Goal: Information Seeking & Learning: Learn about a topic

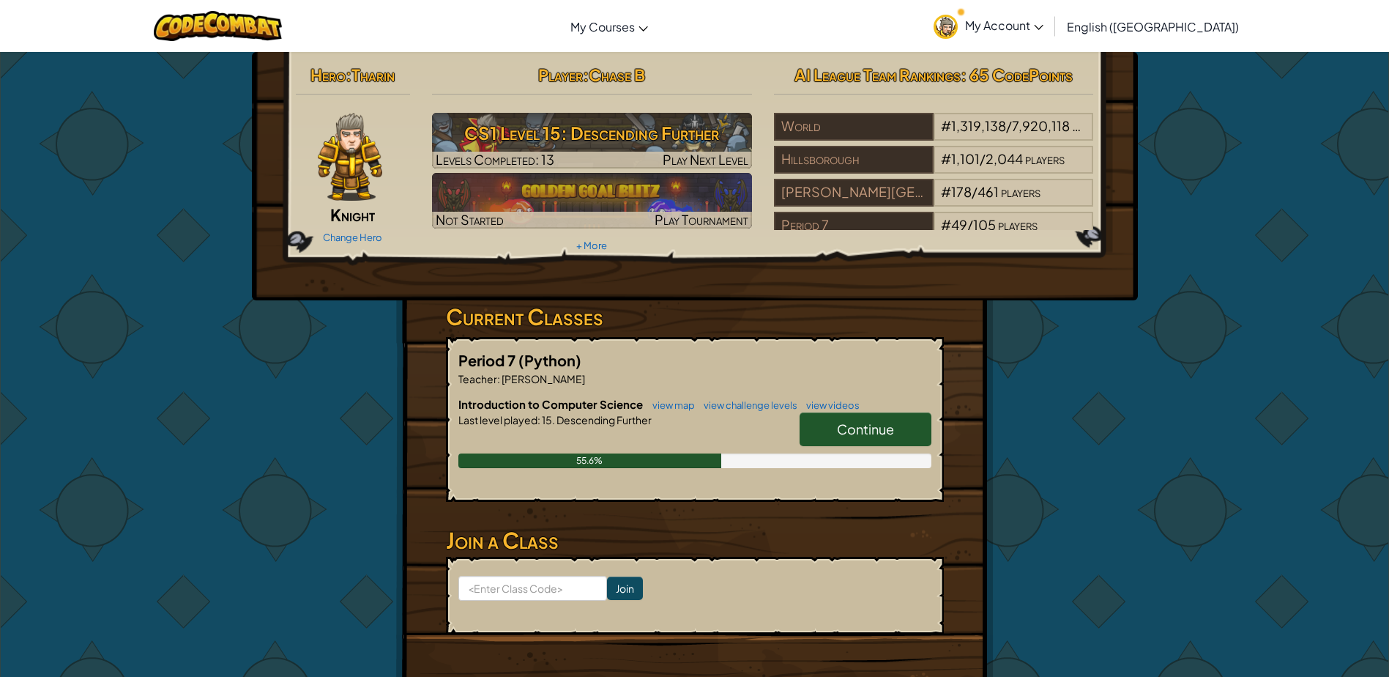
click at [870, 429] on span "Continue" at bounding box center [865, 428] width 57 height 17
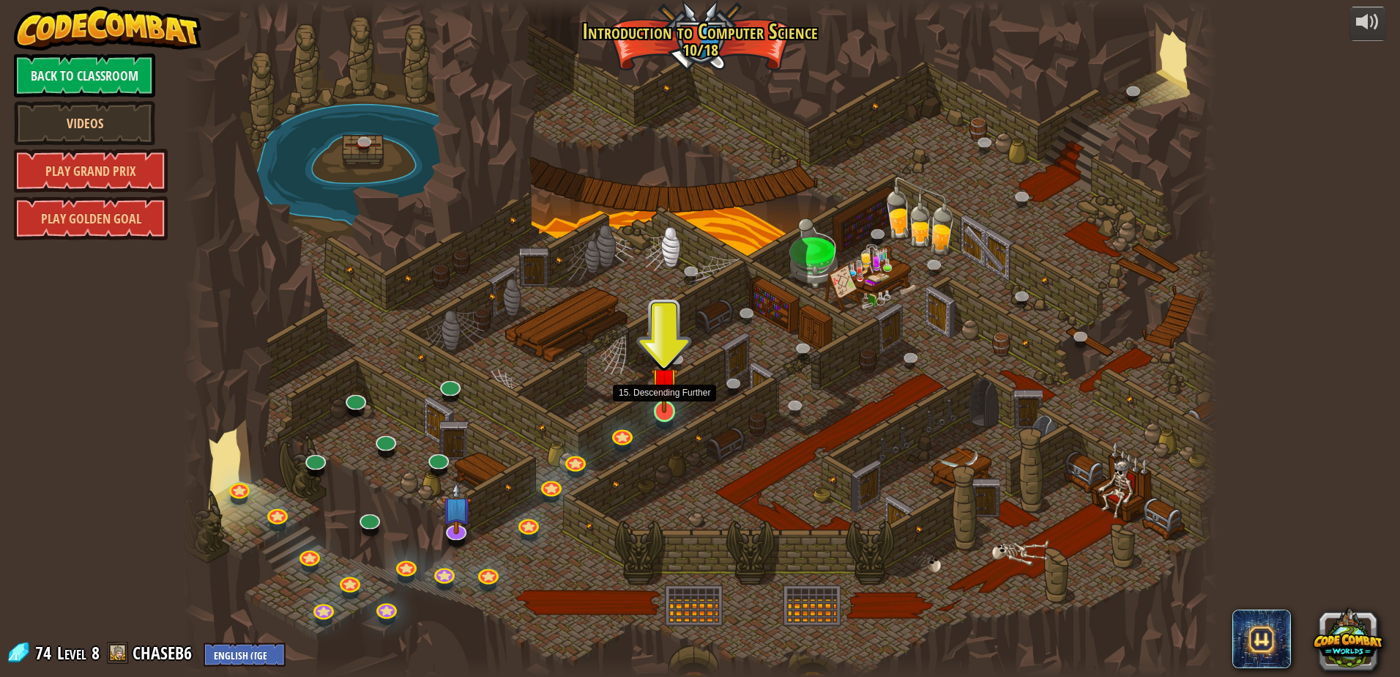
click at [666, 411] on img at bounding box center [665, 381] width 28 height 64
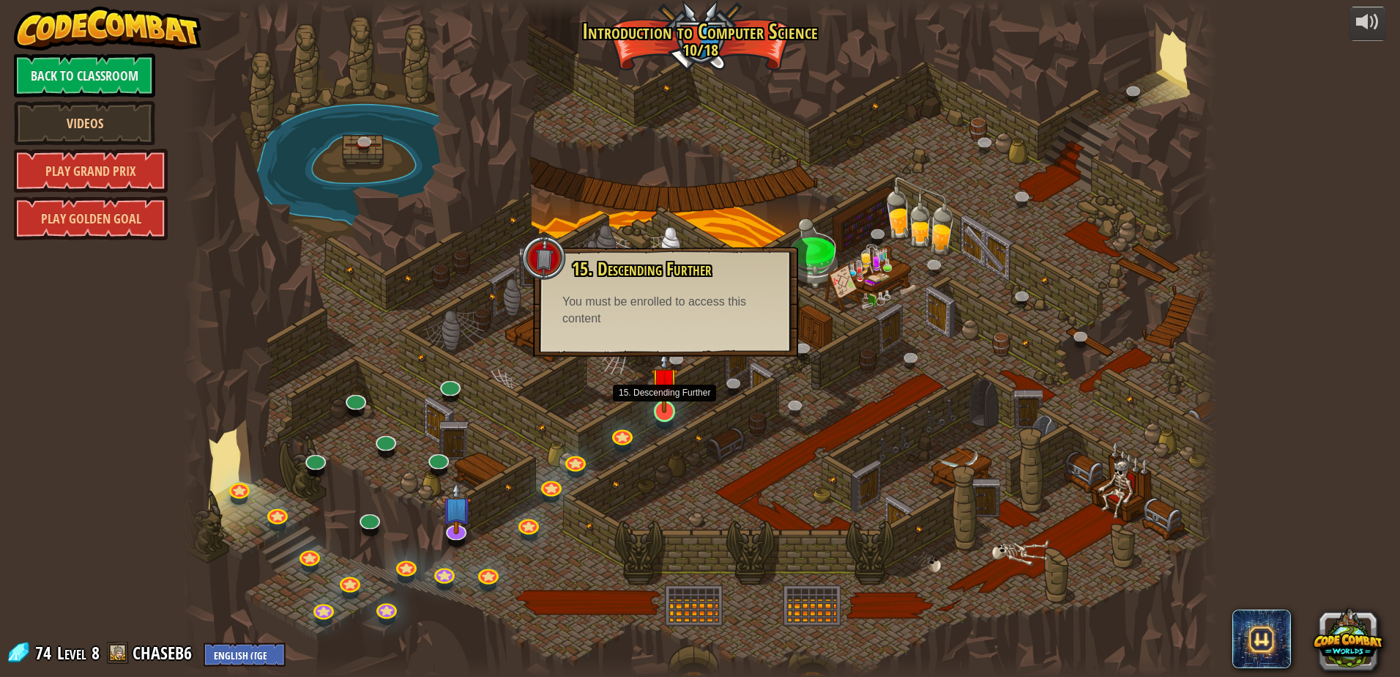
click at [658, 398] on img at bounding box center [665, 381] width 28 height 64
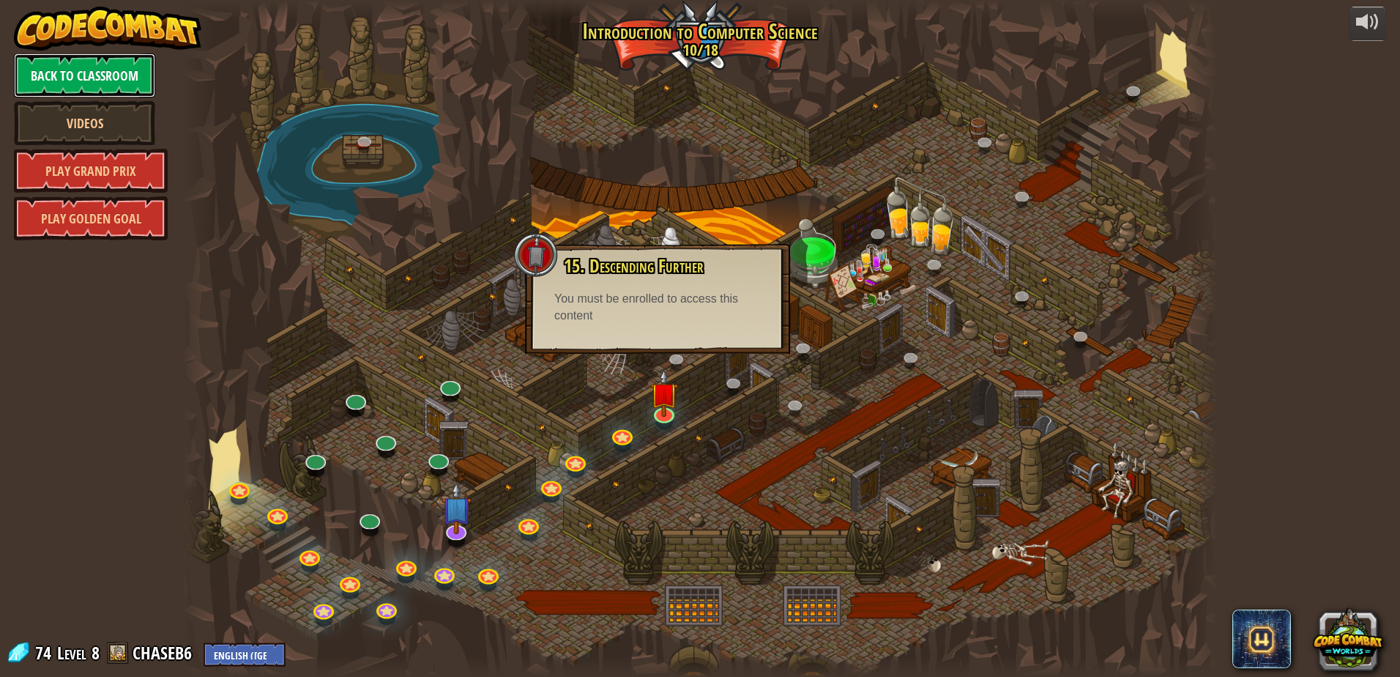
click at [112, 88] on link "Back to Classroom" at bounding box center [84, 75] width 141 height 44
